Goal: Transaction & Acquisition: Obtain resource

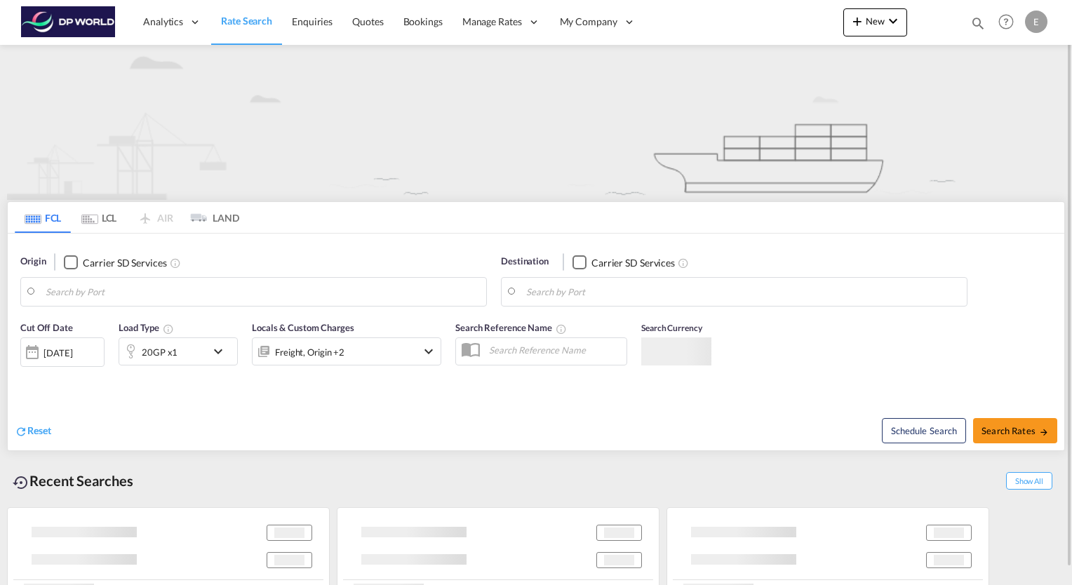
type input "[GEOGRAPHIC_DATA], [GEOGRAPHIC_DATA], USHOU"
type input "Buenaventura, [GEOGRAPHIC_DATA]"
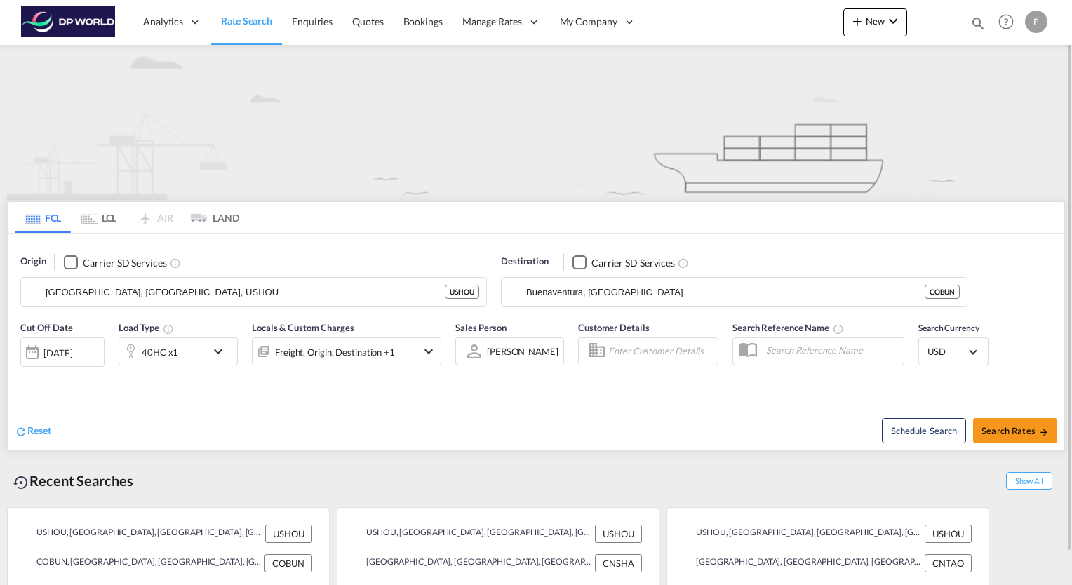
click at [217, 349] on md-icon "icon-chevron-down" at bounding box center [222, 351] width 24 height 17
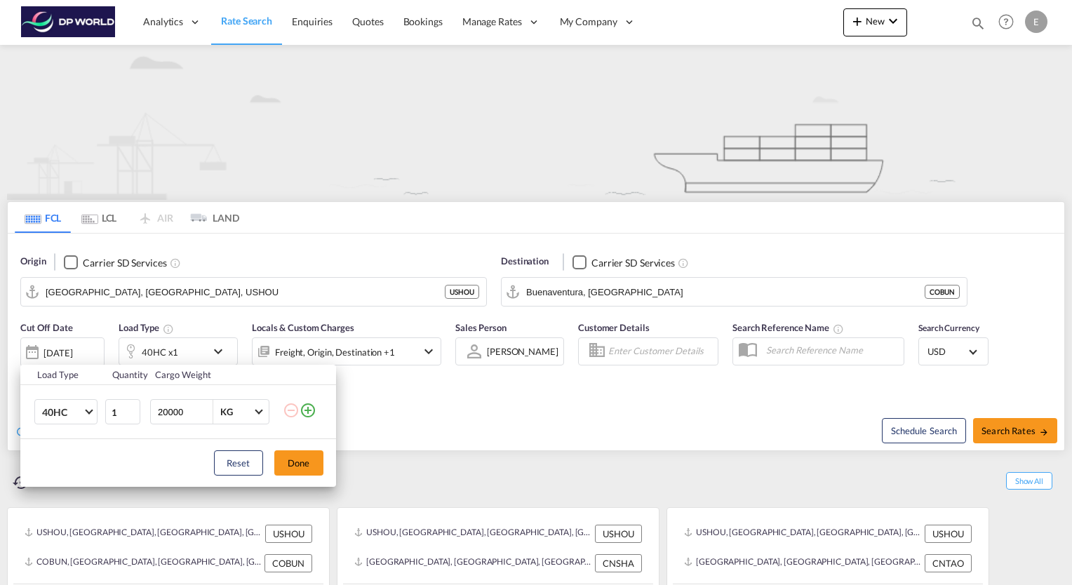
click at [135, 289] on div "Load Type Quantity Cargo Weight 40HC 20GP 40GP 40HC 45HC 20RE 40RE 40HR 20OT 40…" at bounding box center [536, 292] width 1072 height 585
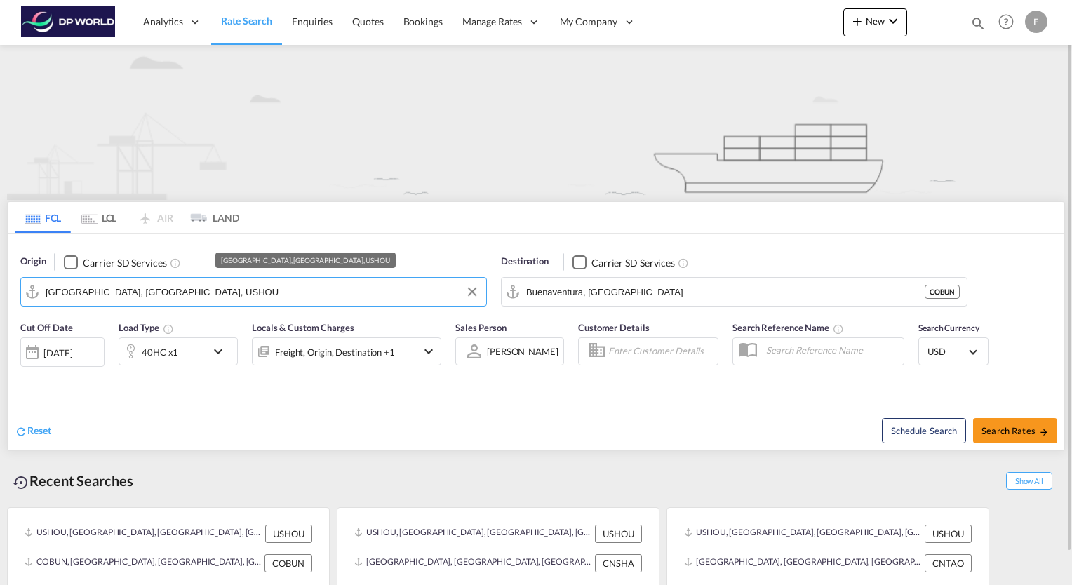
click at [126, 290] on input "[GEOGRAPHIC_DATA], [GEOGRAPHIC_DATA], USHOU" at bounding box center [263, 291] width 434 height 21
drag, startPoint x: 138, startPoint y: 294, endPoint x: 0, endPoint y: 255, distance: 143.0
click at [0, 255] on html "Analytics Reports Dashboard Rate Search Enquiries Quotes" at bounding box center [536, 292] width 1072 height 585
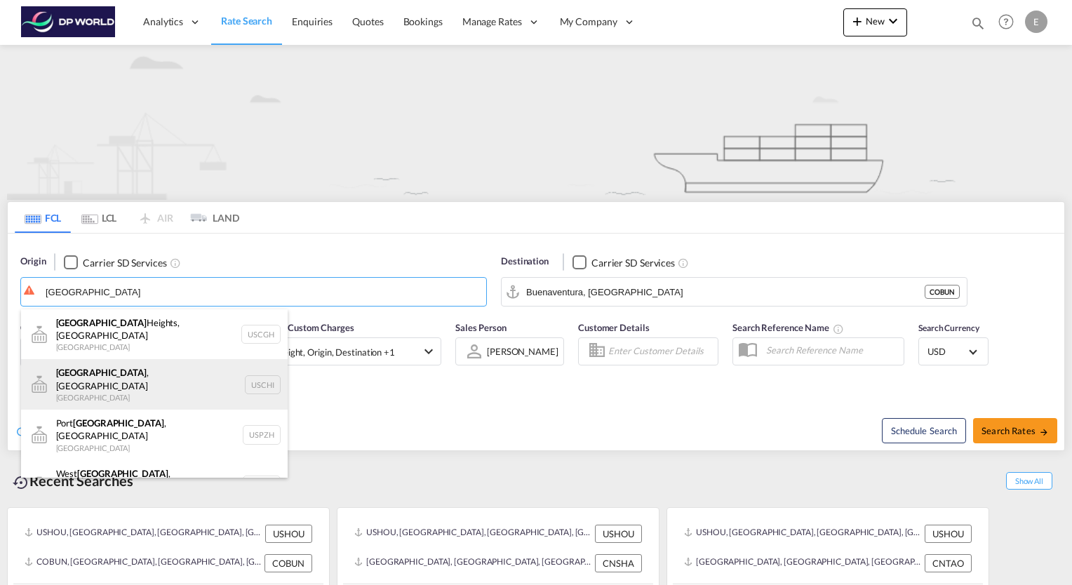
click at [76, 366] on div "[GEOGRAPHIC_DATA] , IL United States USCHI" at bounding box center [154, 384] width 267 height 51
type input "[GEOGRAPHIC_DATA], [GEOGRAPHIC_DATA], USCHI"
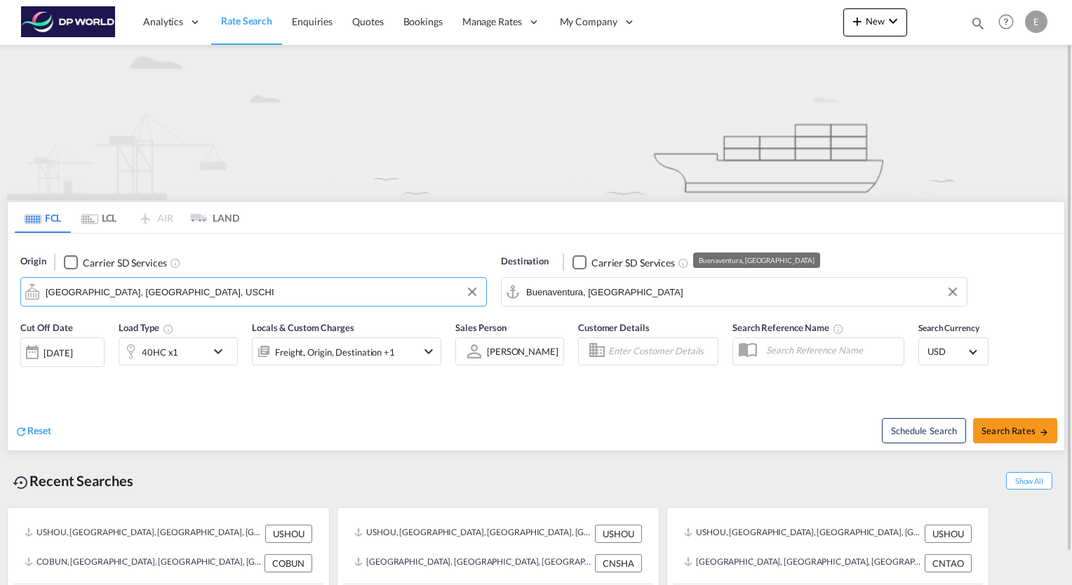
click at [629, 292] on input "Buenaventura, [GEOGRAPHIC_DATA]" at bounding box center [743, 291] width 434 height 21
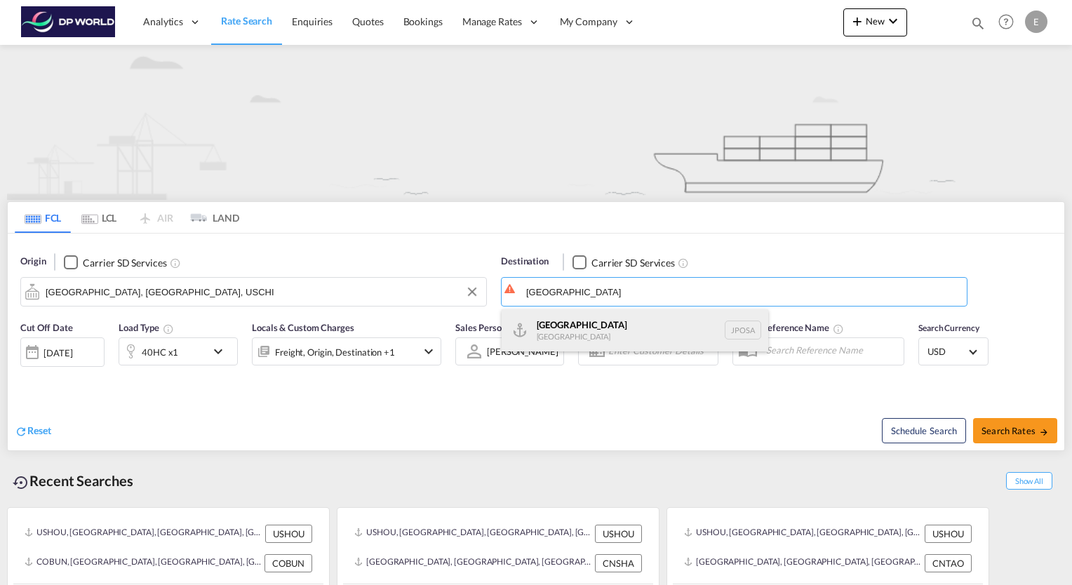
click at [530, 322] on div "Osaka [GEOGRAPHIC_DATA] JPOSA" at bounding box center [635, 330] width 267 height 42
type input "[GEOGRAPHIC_DATA], [GEOGRAPHIC_DATA]"
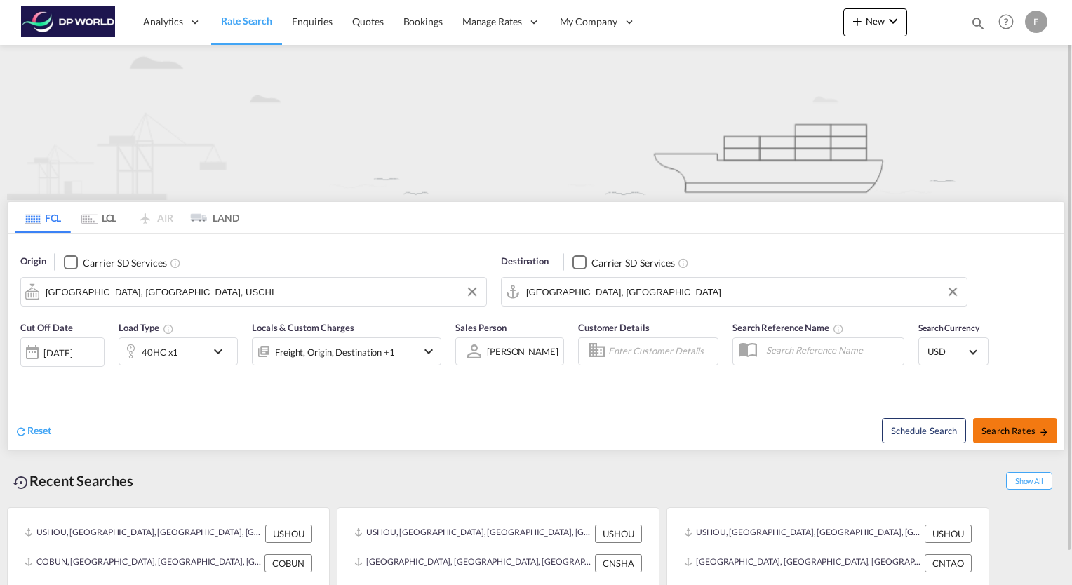
click at [1019, 436] on button "Search Rates" at bounding box center [1015, 430] width 84 height 25
type input "USCHI to JPOSA / [DATE]"
